Goal: Task Accomplishment & Management: Manage account settings

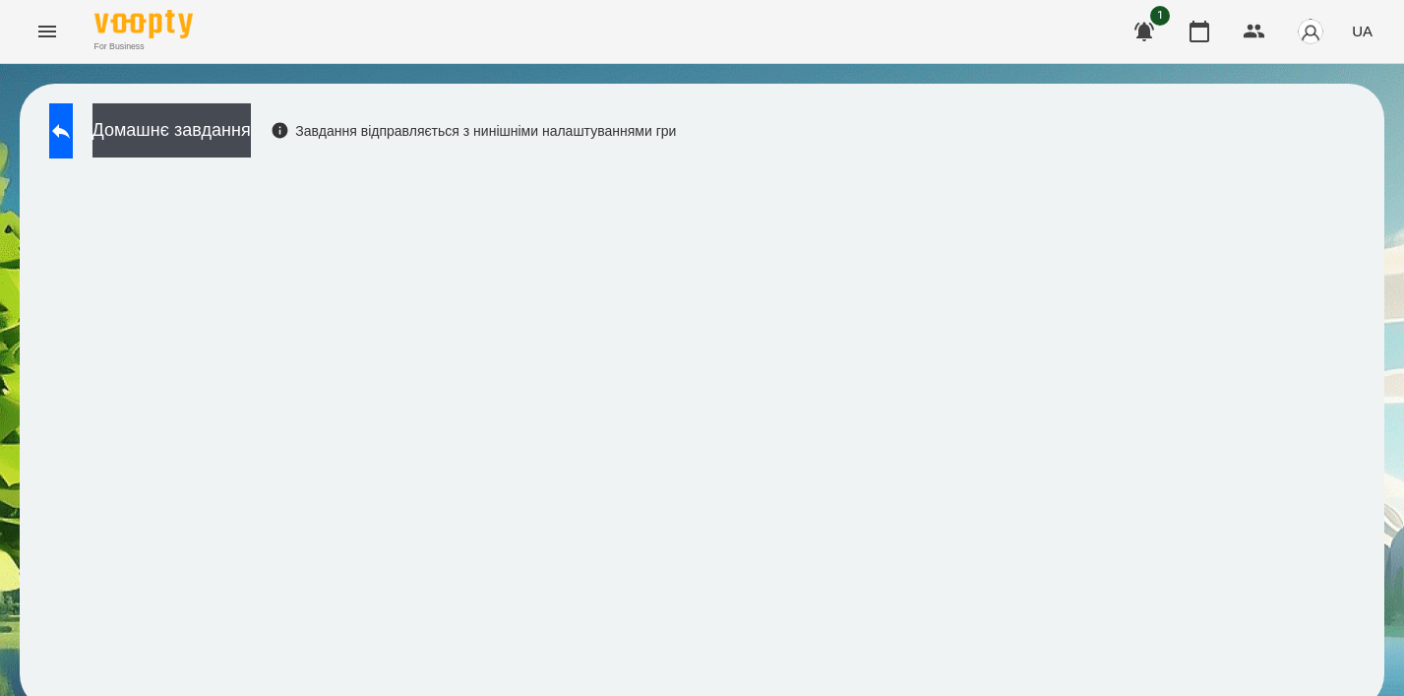
scroll to position [14, 0]
click at [42, 20] on icon "Menu" at bounding box center [47, 32] width 24 height 24
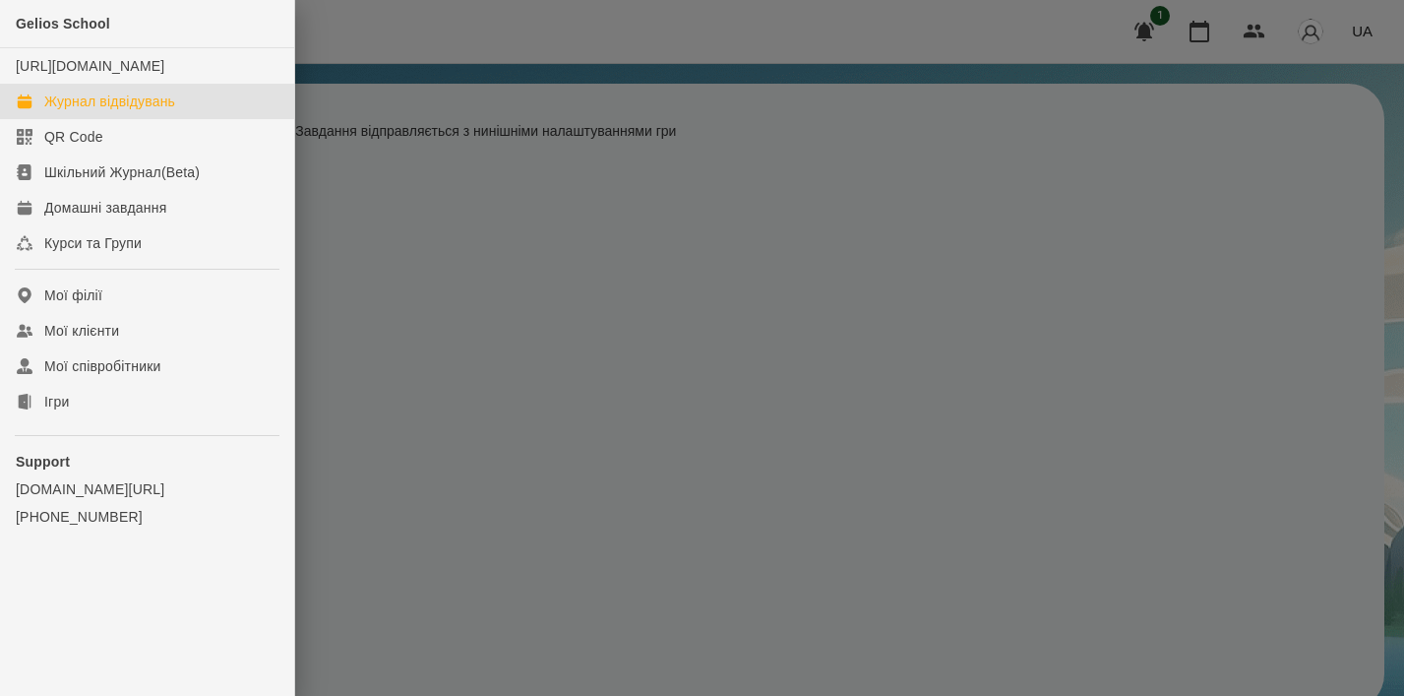
click at [143, 111] on div "Журнал відвідувань" at bounding box center [109, 102] width 131 height 20
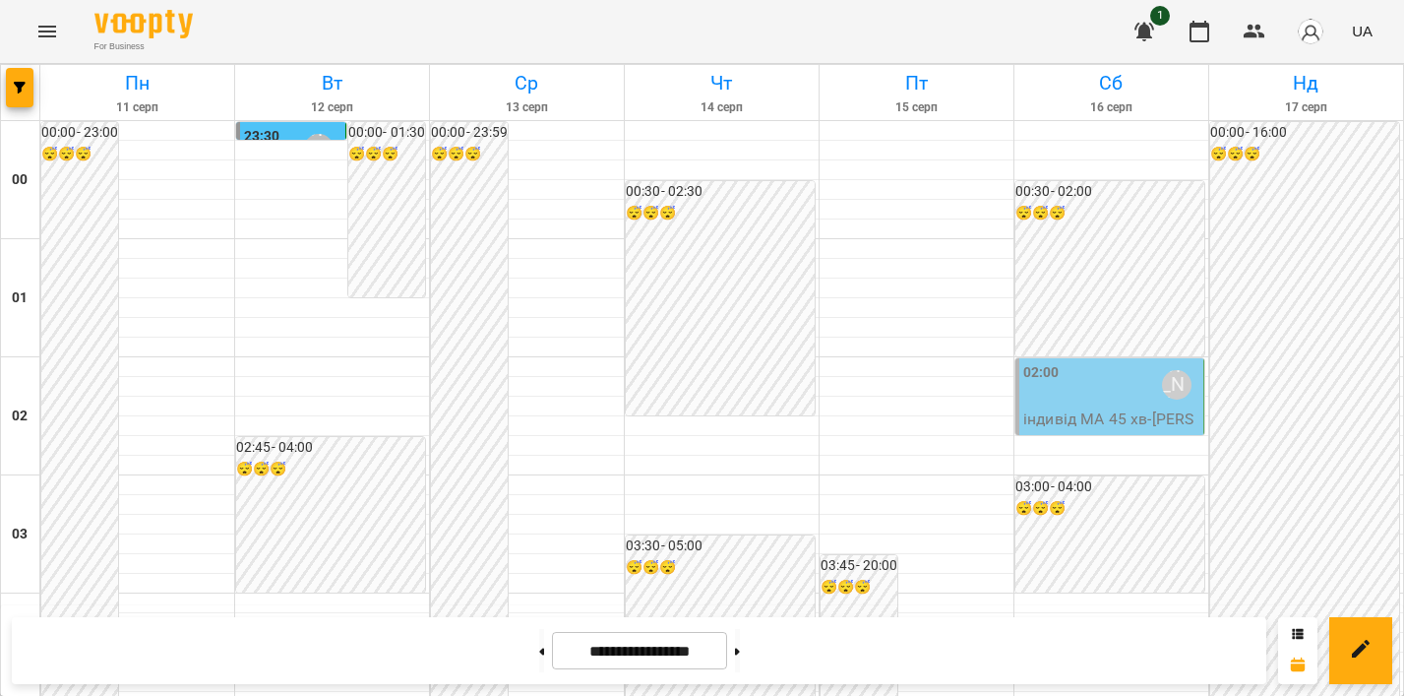
scroll to position [470, 0]
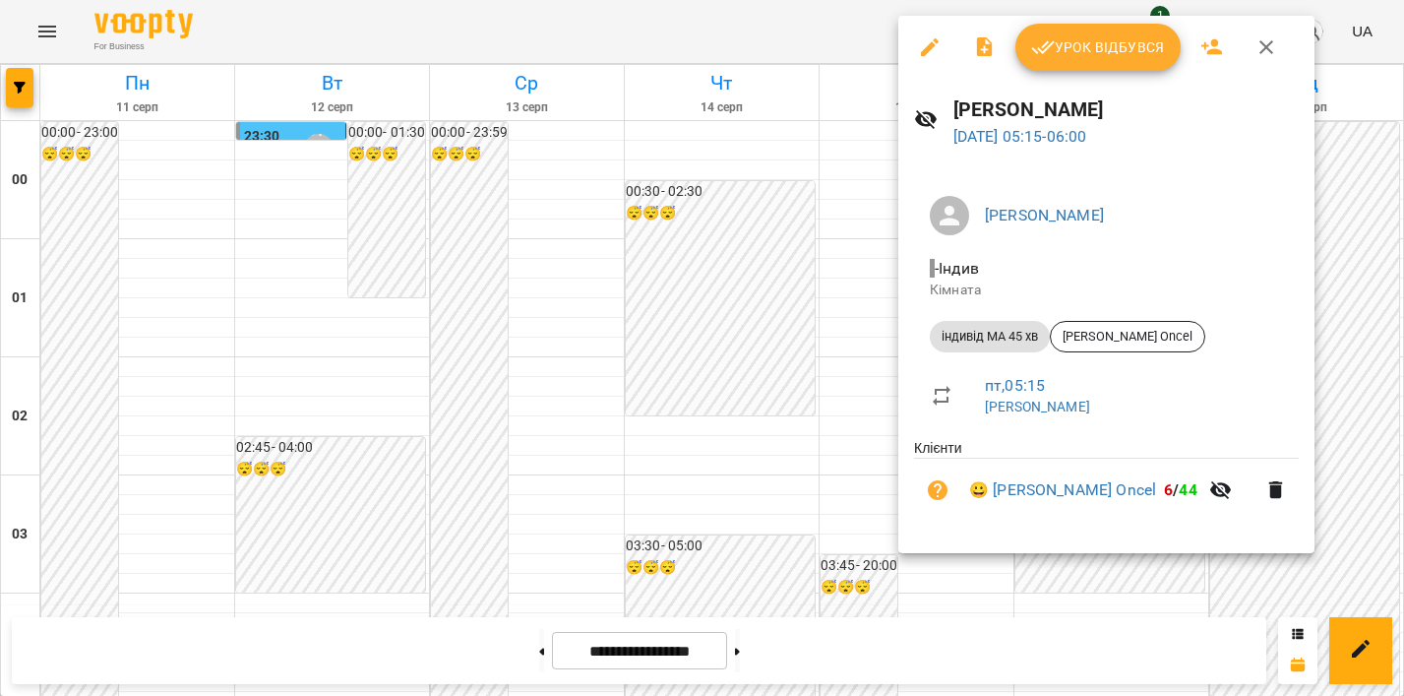
click at [1128, 36] on span "Урок відбувся" at bounding box center [1098, 47] width 134 height 24
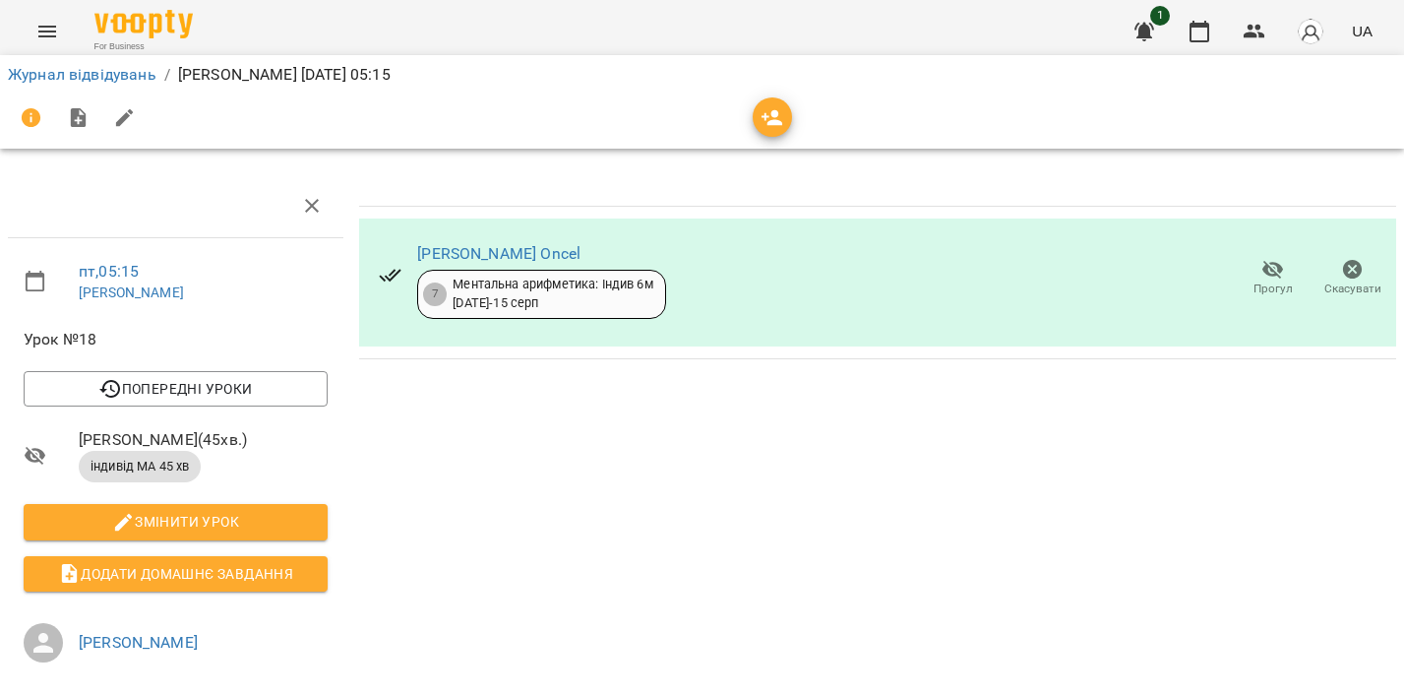
click at [1354, 269] on icon "button" at bounding box center [1353, 270] width 20 height 20
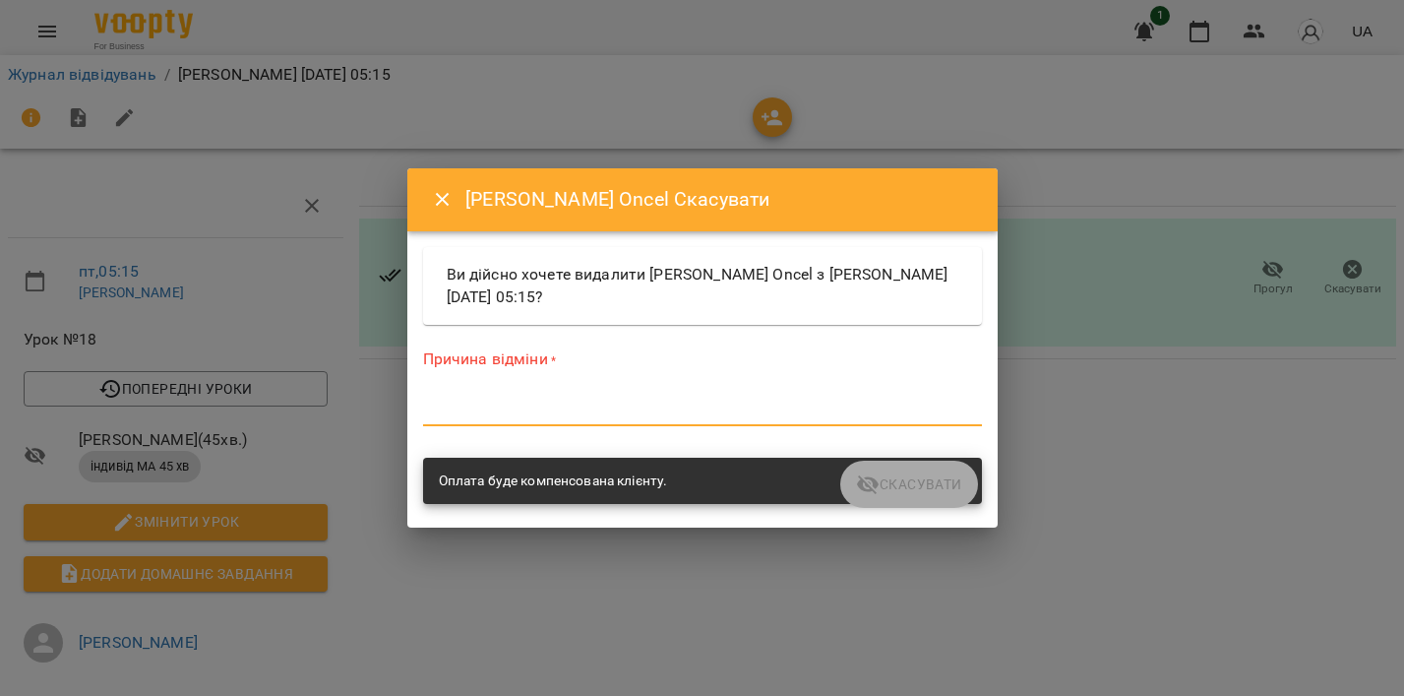
click at [558, 416] on textarea at bounding box center [702, 409] width 559 height 19
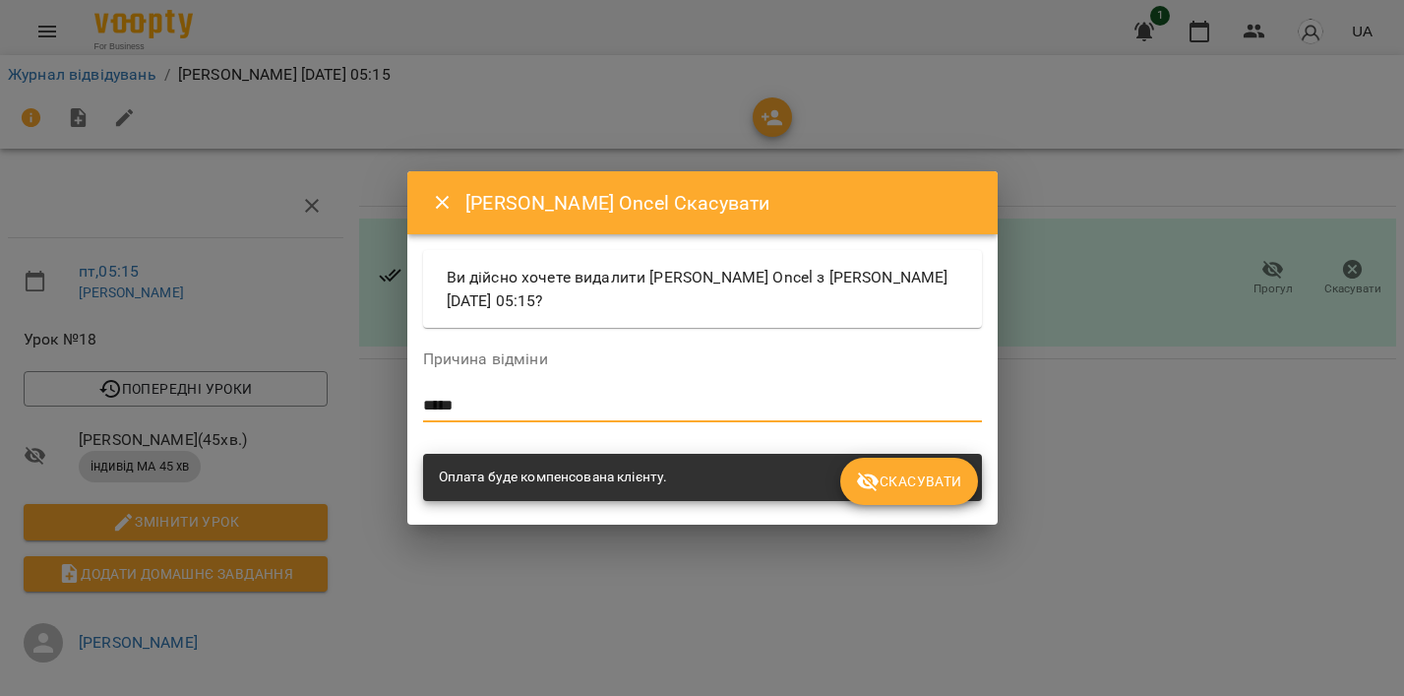
type textarea "*****"
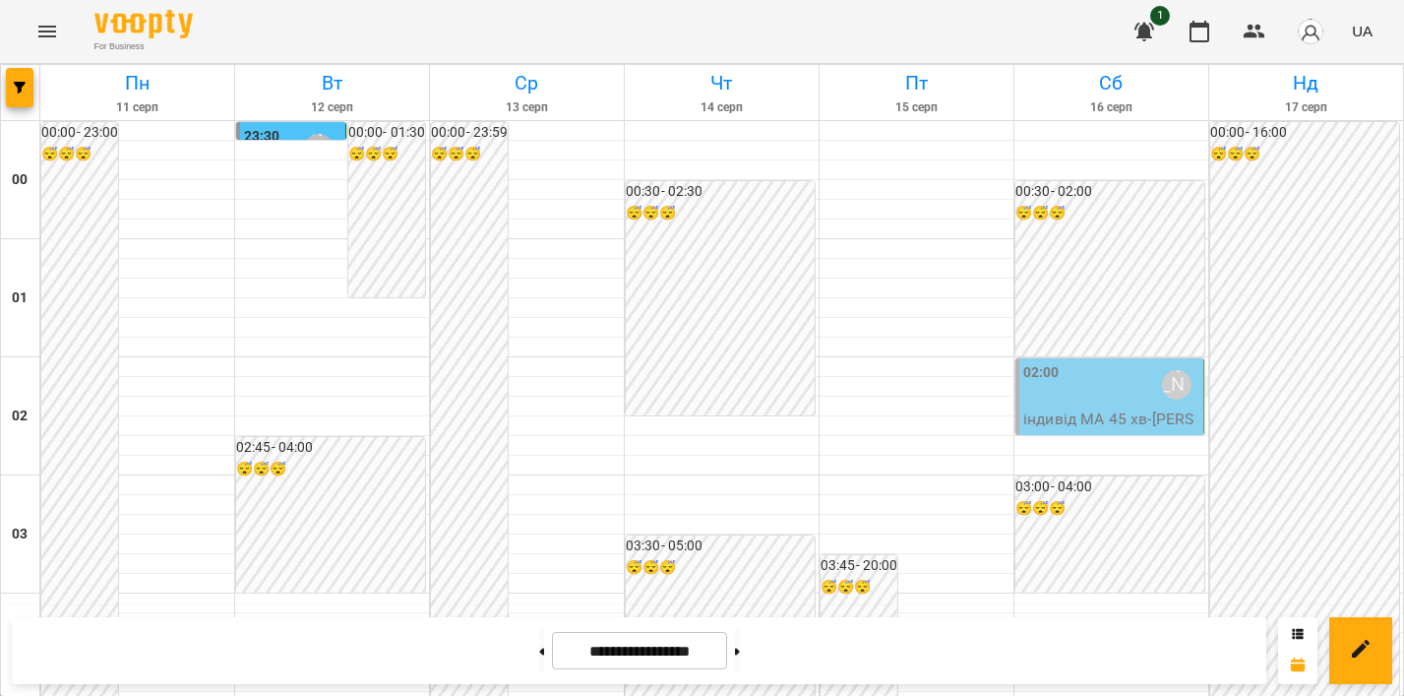
scroll to position [2075, 0]
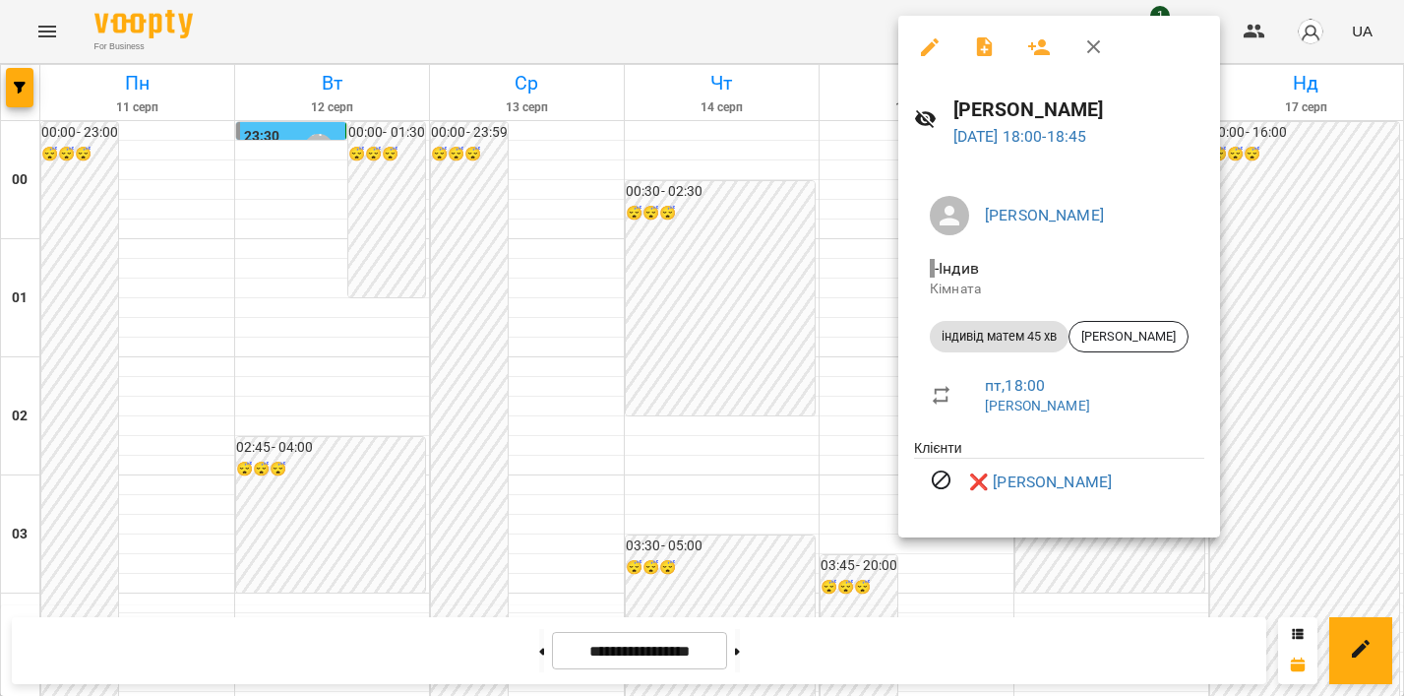
click at [817, 226] on div at bounding box center [702, 348] width 1404 height 696
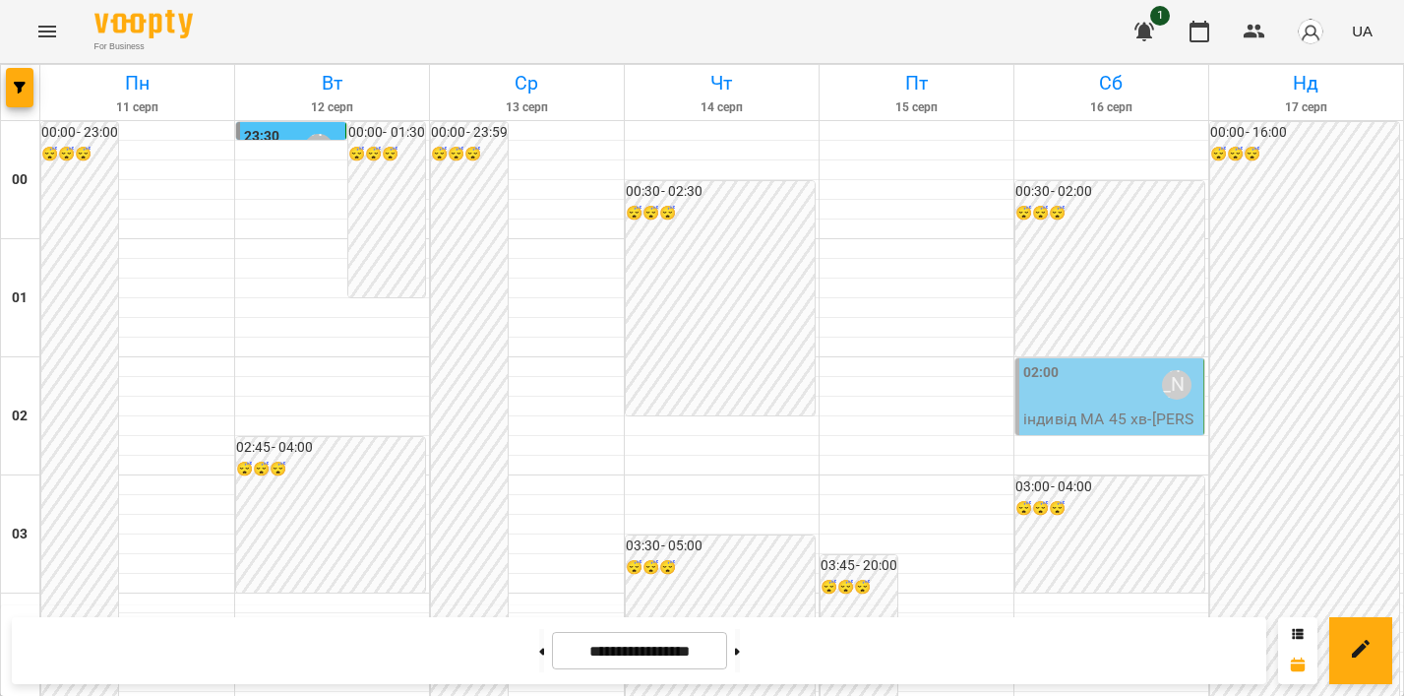
scroll to position [2189, 0]
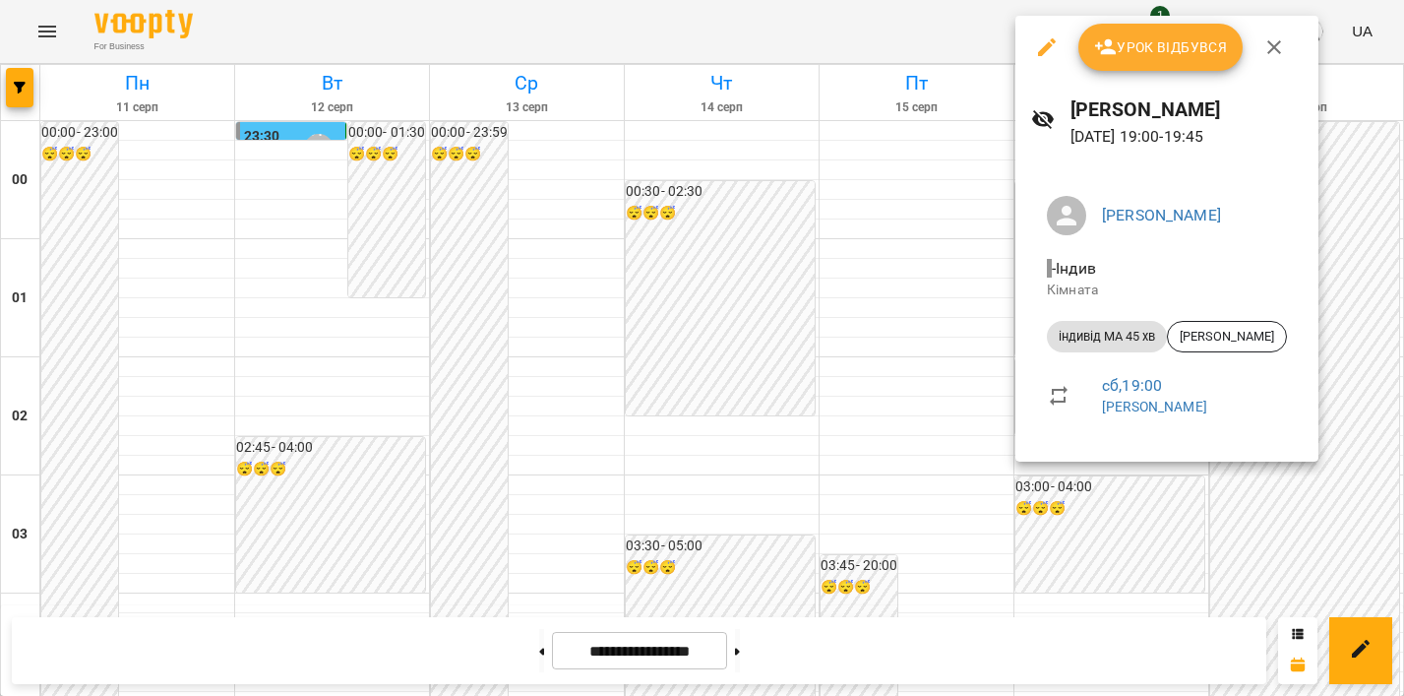
click at [983, 204] on div at bounding box center [702, 348] width 1404 height 696
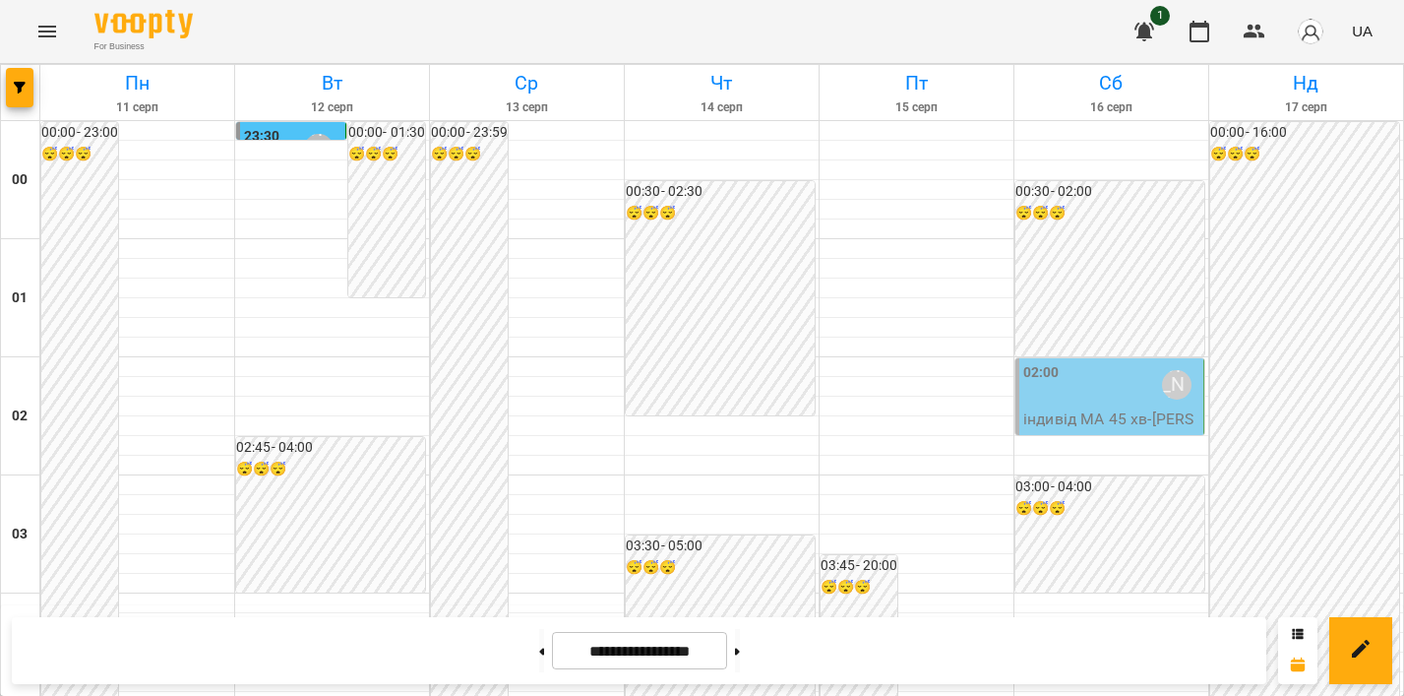
scroll to position [2348, 0]
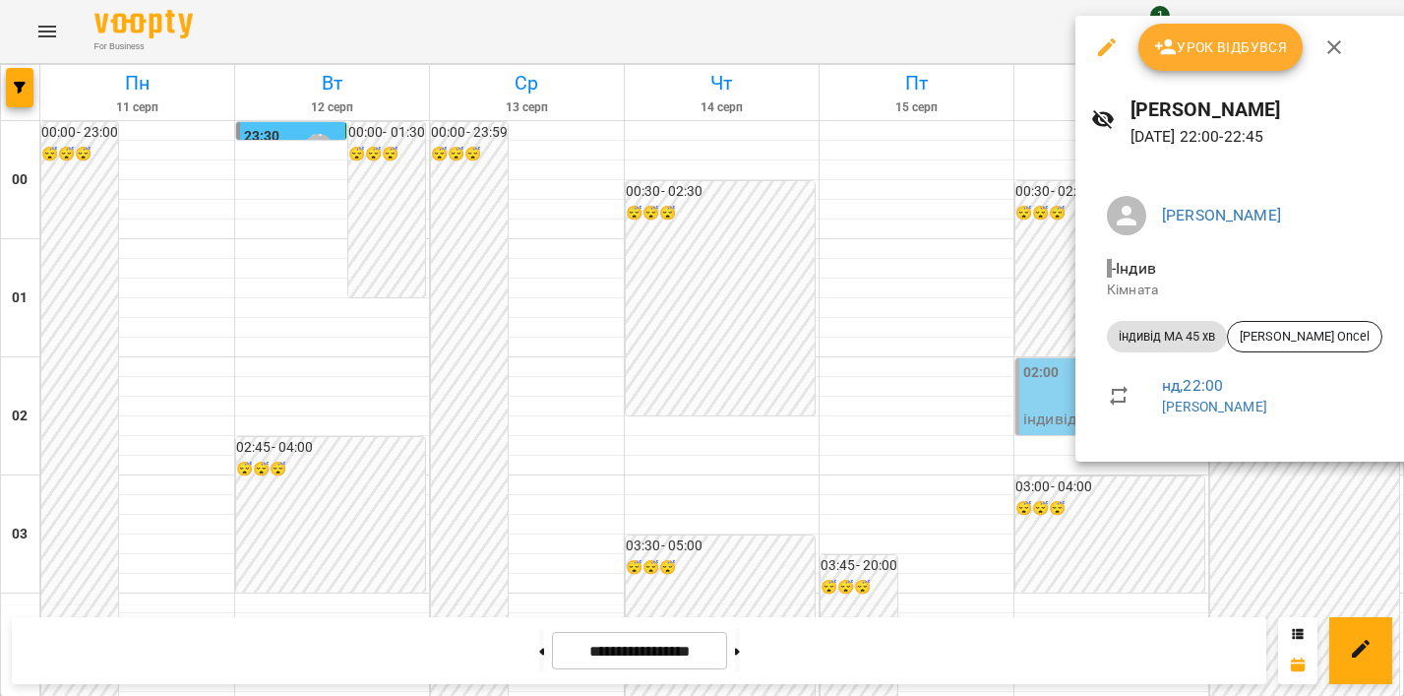
click at [1163, 493] on div at bounding box center [702, 348] width 1404 height 696
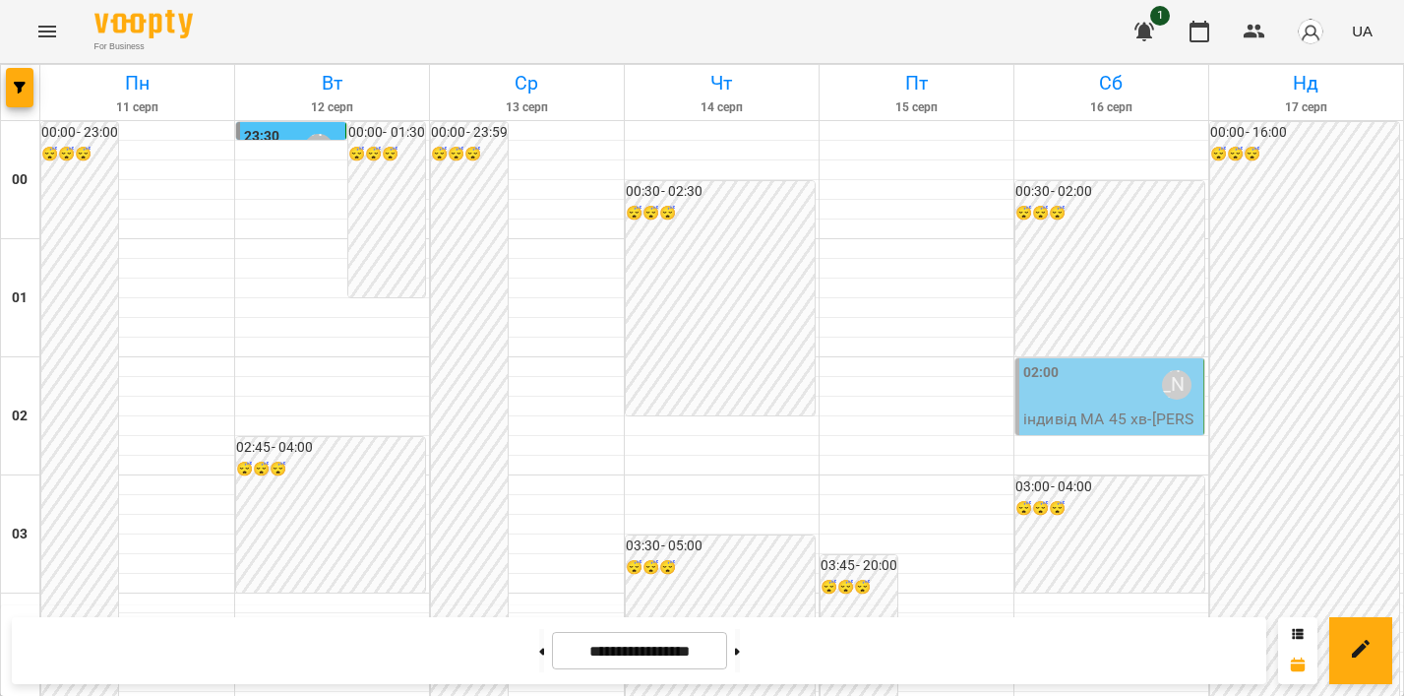
scroll to position [2163, 0]
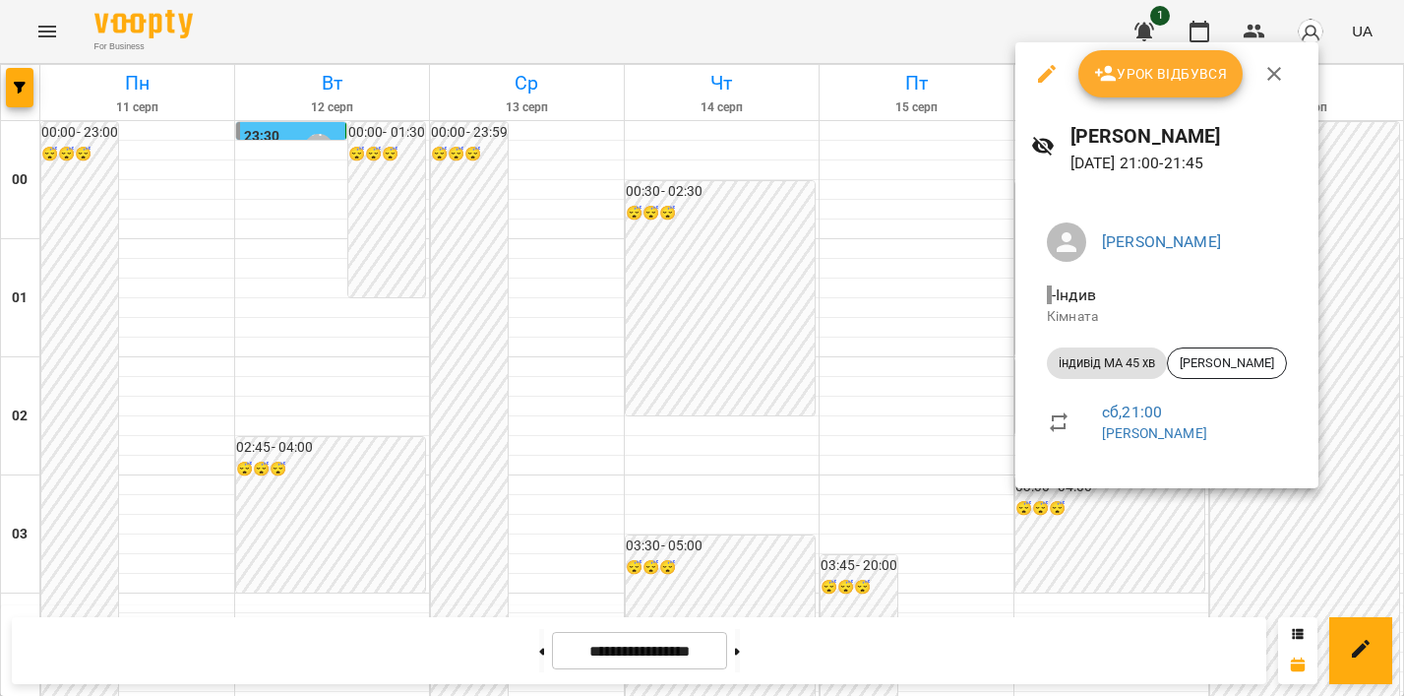
click at [1357, 488] on div at bounding box center [702, 348] width 1404 height 696
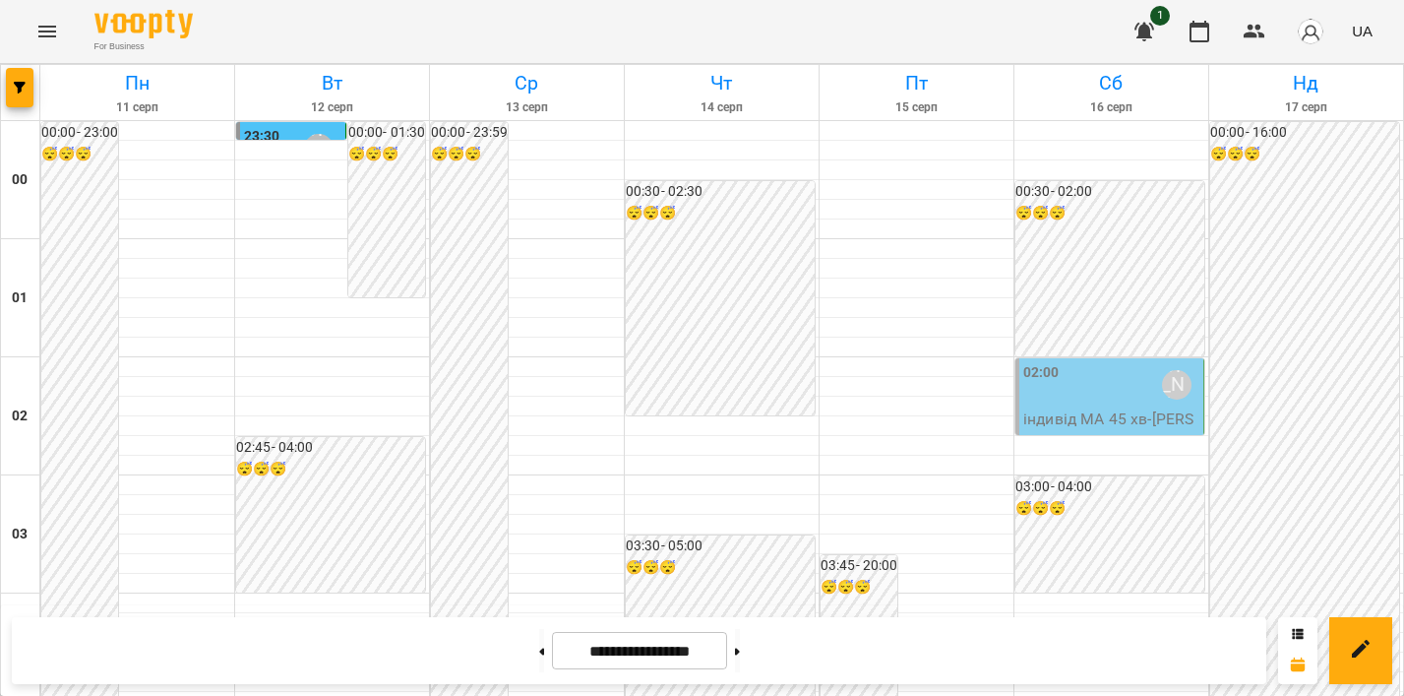
scroll to position [2004, 0]
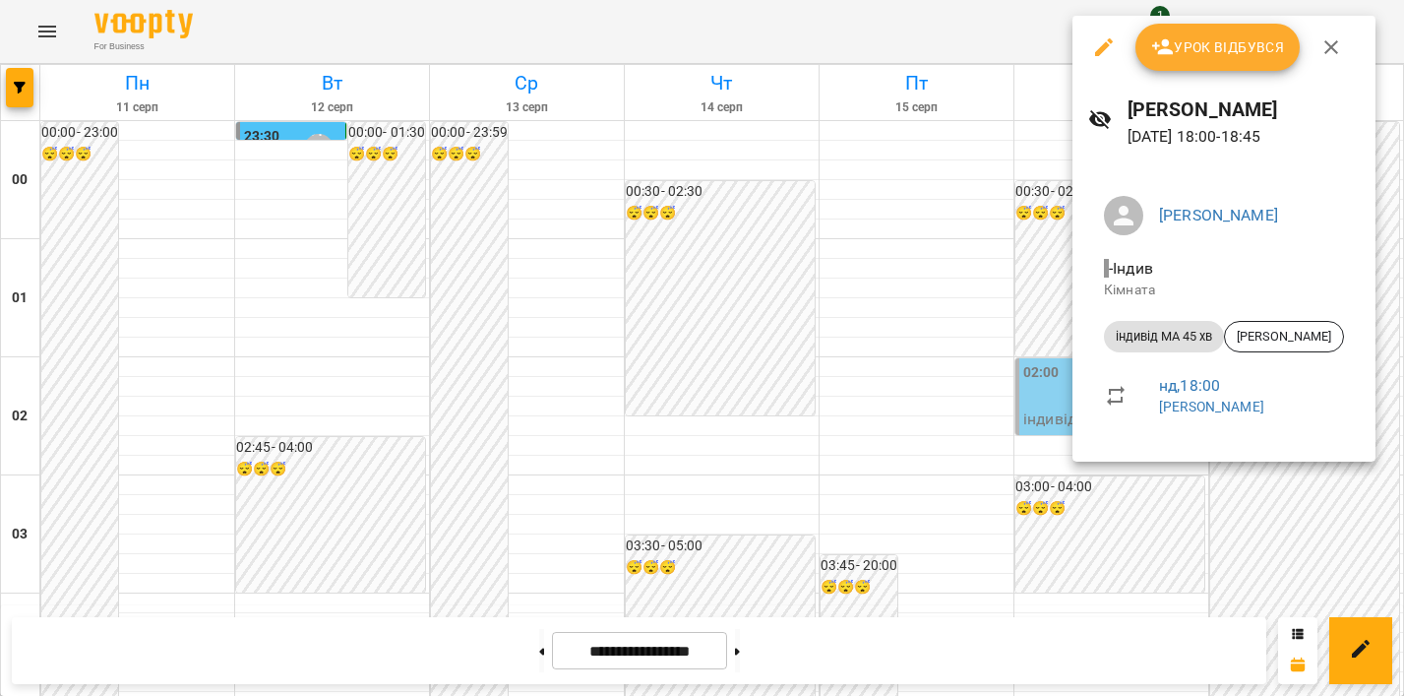
click at [1051, 285] on div at bounding box center [702, 348] width 1404 height 696
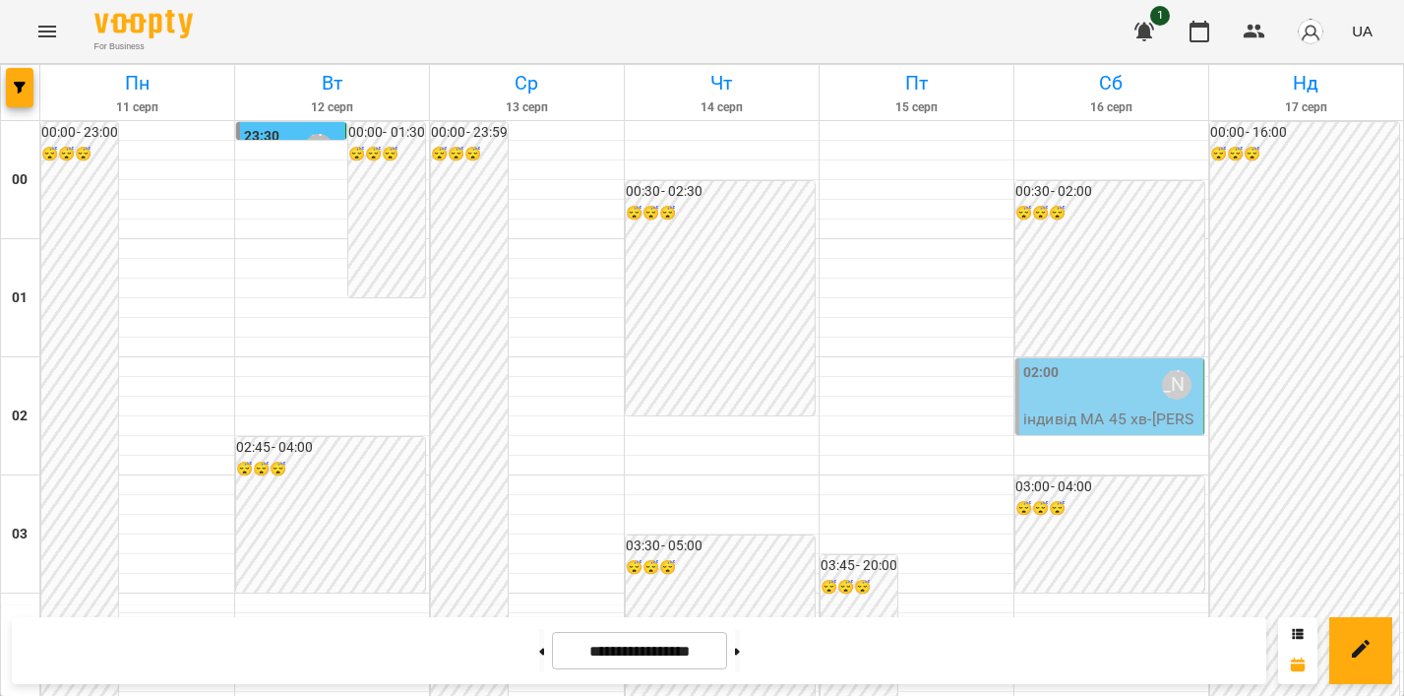
scroll to position [2348, 0]
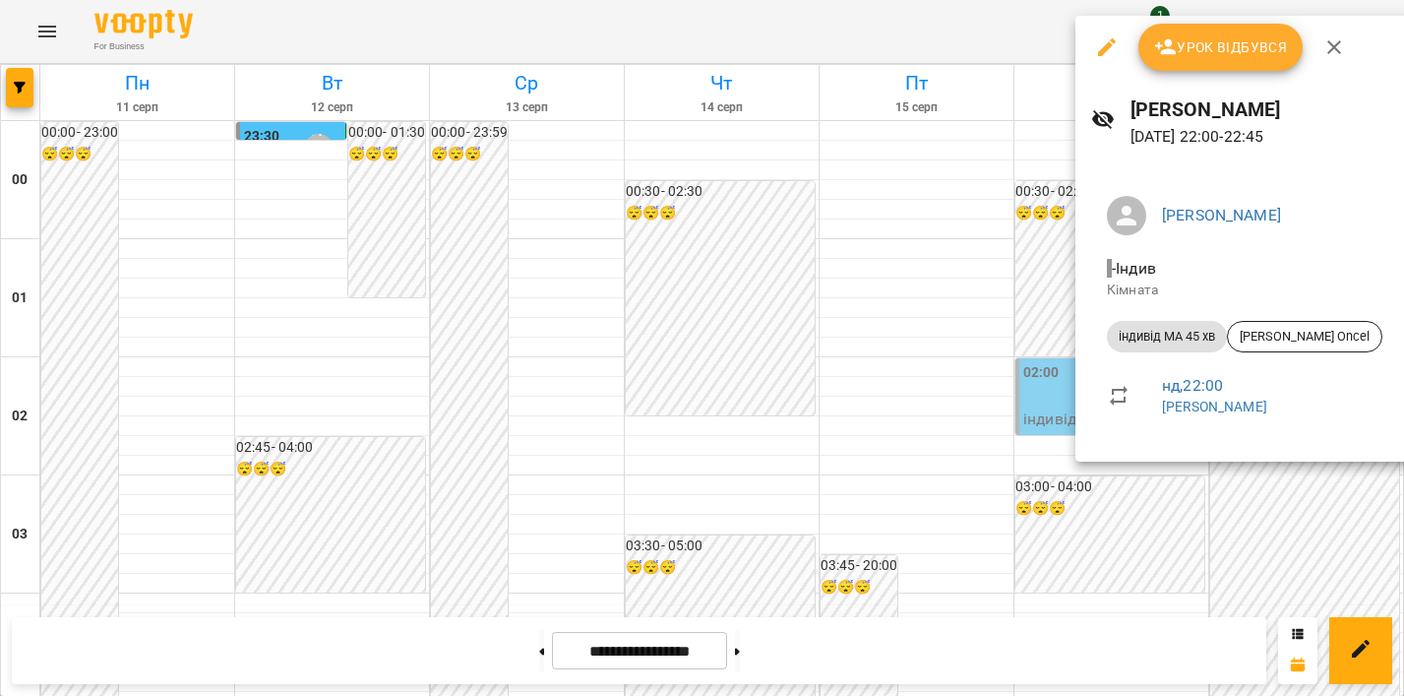
click at [1277, 488] on div at bounding box center [702, 348] width 1404 height 696
